Goal: Use online tool/utility: Utilize a website feature to perform a specific function

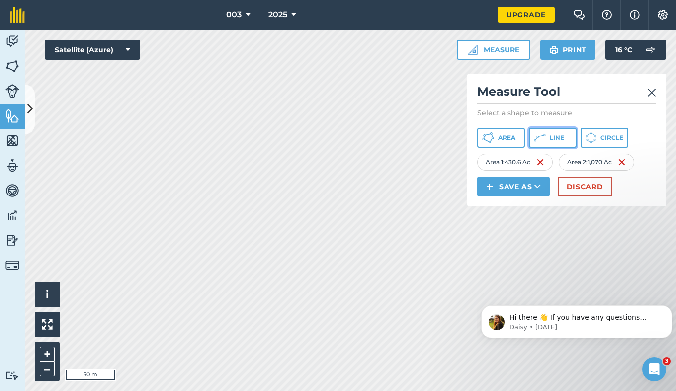
click at [552, 147] on button "Line" at bounding box center [553, 138] width 48 height 20
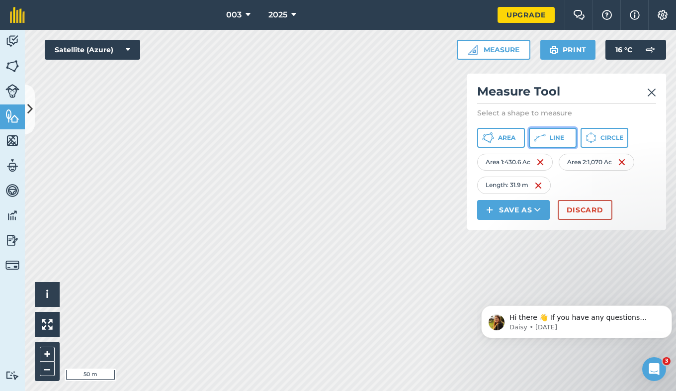
click at [540, 138] on icon at bounding box center [540, 138] width 12 height 12
click at [549, 133] on button "Line" at bounding box center [553, 138] width 48 height 20
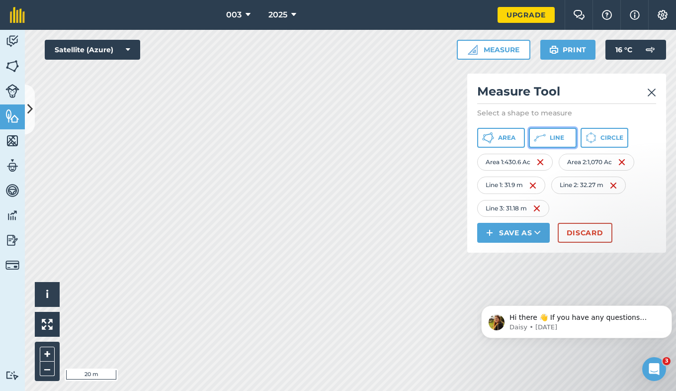
click at [539, 143] on icon at bounding box center [540, 138] width 12 height 12
click at [545, 140] on icon at bounding box center [540, 138] width 12 height 12
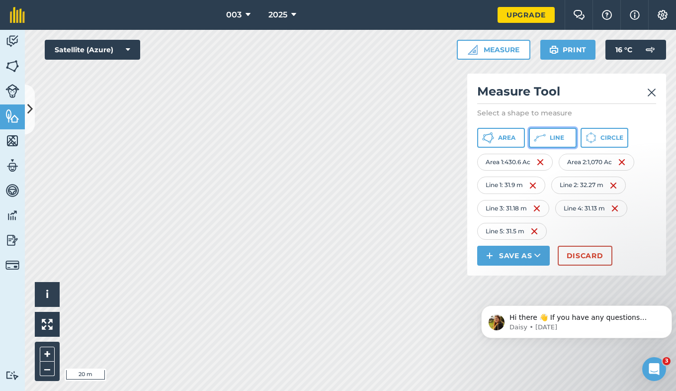
click at [544, 143] on icon at bounding box center [540, 138] width 12 height 12
click at [550, 140] on button "Line" at bounding box center [553, 138] width 48 height 20
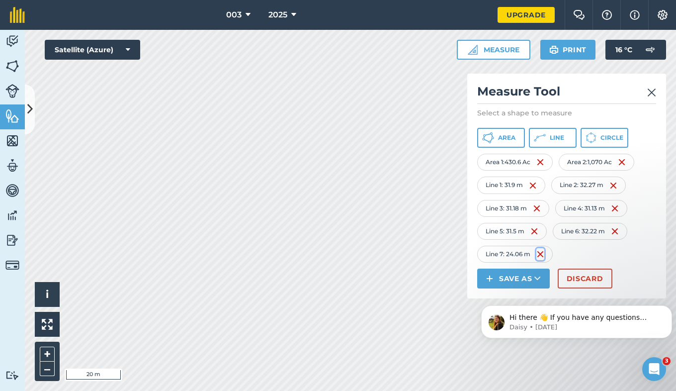
click at [541, 252] on img at bounding box center [541, 254] width 8 height 12
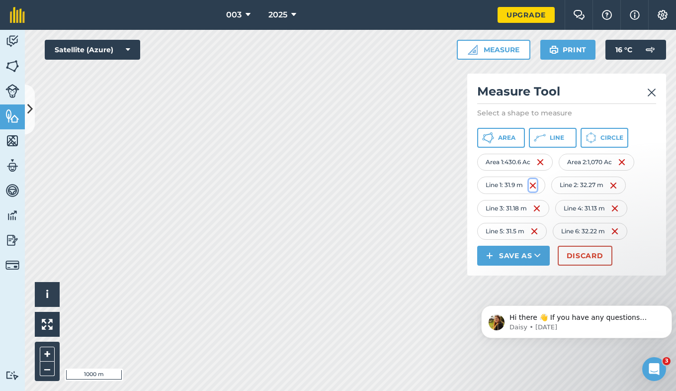
click at [537, 188] on img at bounding box center [533, 186] width 8 height 12
click at [537, 188] on img at bounding box center [538, 186] width 8 height 12
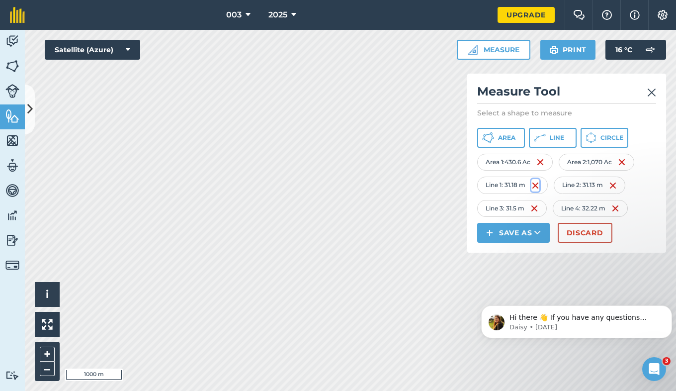
click at [537, 188] on img at bounding box center [536, 186] width 8 height 12
click at [537, 188] on img at bounding box center [535, 186] width 8 height 12
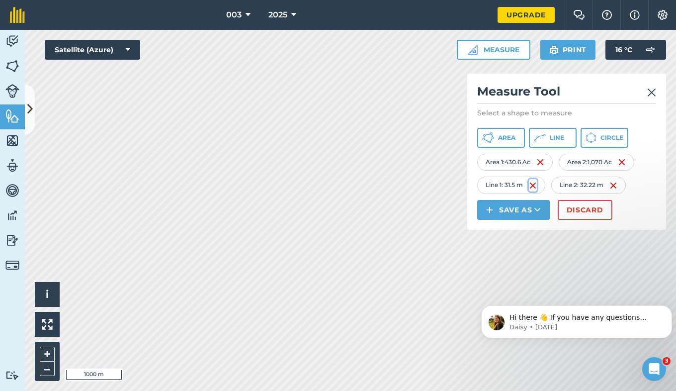
click at [537, 188] on img at bounding box center [533, 186] width 8 height 12
click at [544, 186] on img at bounding box center [544, 186] width 8 height 12
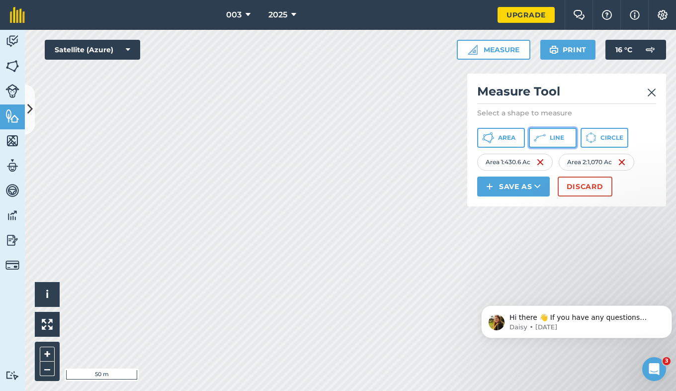
click at [548, 136] on button "Line" at bounding box center [553, 138] width 48 height 20
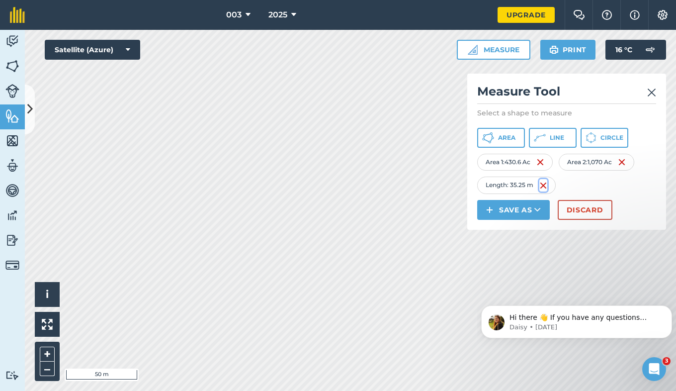
click at [546, 188] on img at bounding box center [544, 186] width 8 height 12
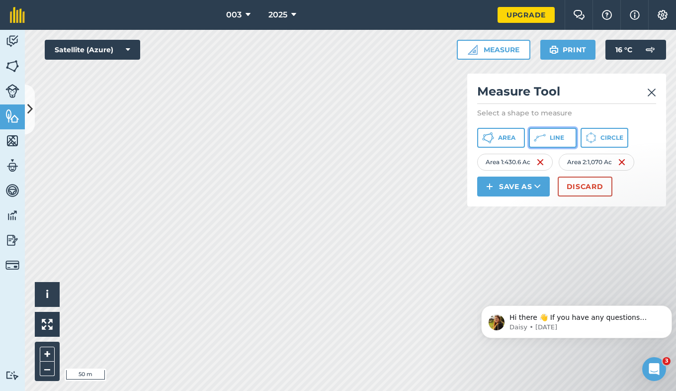
click at [546, 138] on button "Line" at bounding box center [553, 138] width 48 height 20
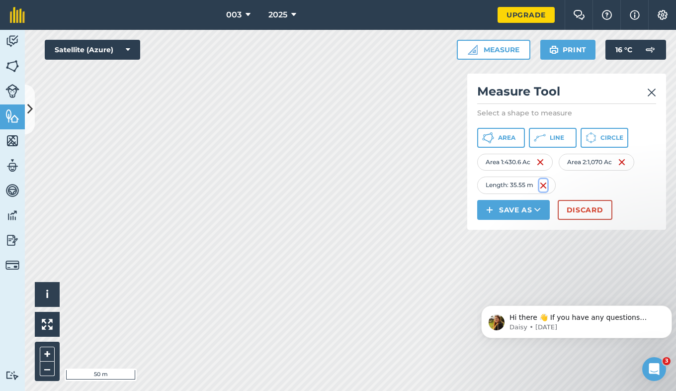
click at [540, 187] on img at bounding box center [544, 186] width 8 height 12
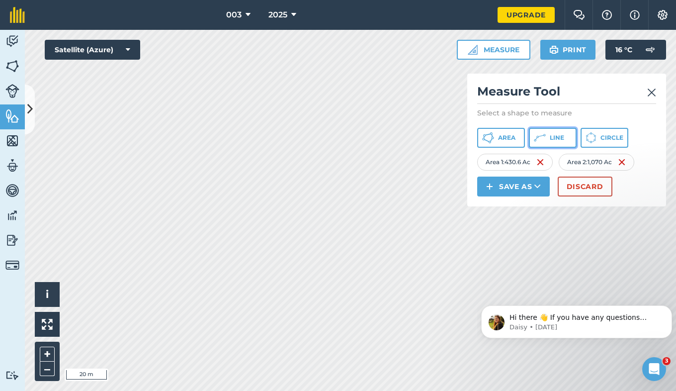
click at [555, 142] on button "Line" at bounding box center [553, 138] width 48 height 20
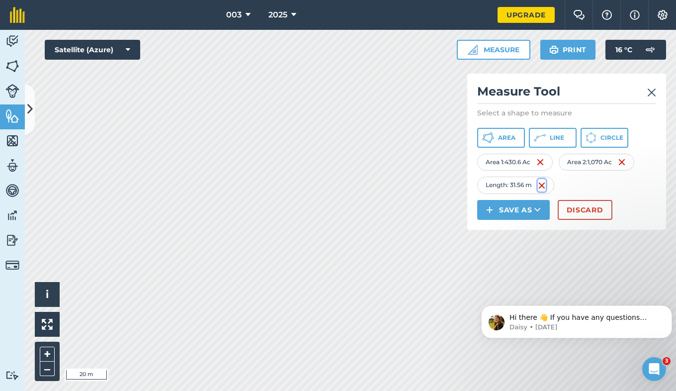
click at [545, 183] on img at bounding box center [542, 186] width 8 height 12
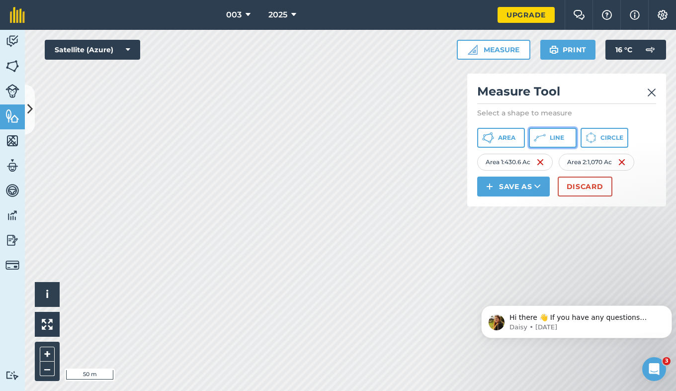
click at [564, 141] on button "Line" at bounding box center [553, 138] width 48 height 20
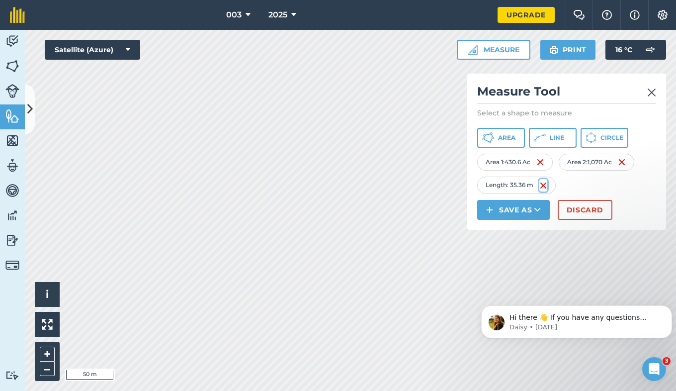
click at [547, 185] on img at bounding box center [544, 186] width 8 height 12
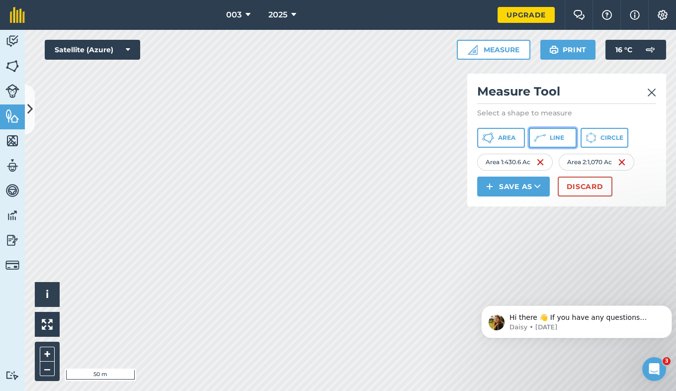
click at [549, 135] on button "Line" at bounding box center [553, 138] width 48 height 20
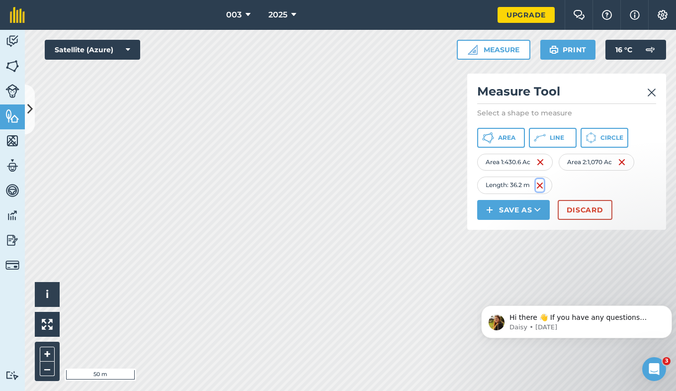
click at [543, 187] on img at bounding box center [540, 186] width 8 height 12
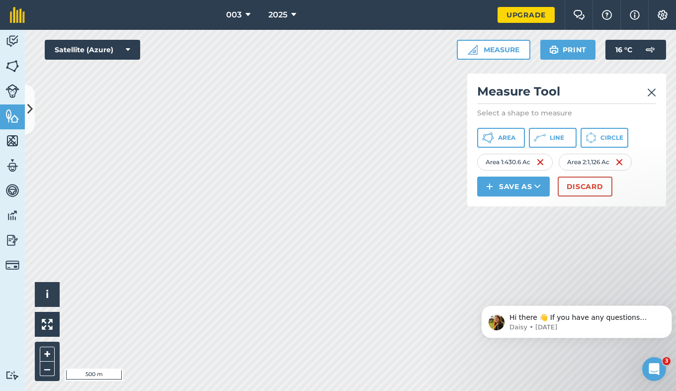
click at [392, 28] on div "003 2025 Upgrade Farm Chat Help Info Settings Map printing is not available on …" at bounding box center [338, 195] width 676 height 391
